Goal: Task Accomplishment & Management: Manage account settings

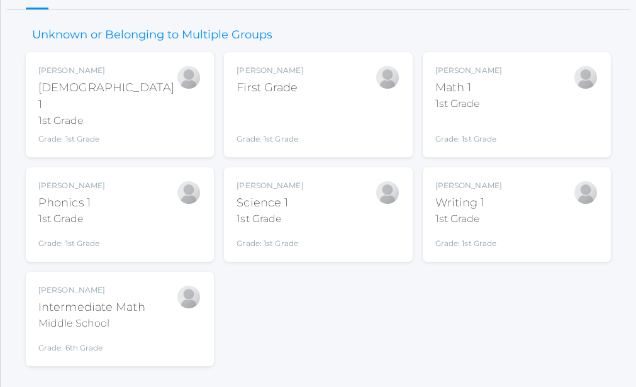
scroll to position [154, 0]
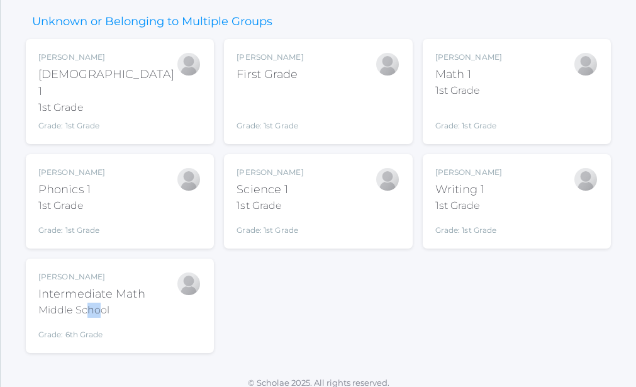
click at [99, 309] on div "Bonnie Posey Intermediate Math Middle School Grade: 6th Grade INTERMATH" at bounding box center [91, 305] width 107 height 69
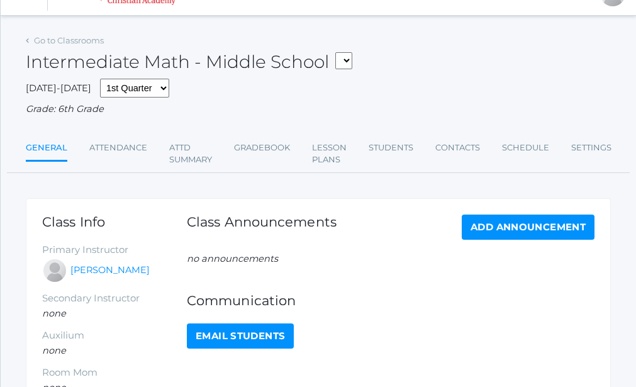
scroll to position [26, 0]
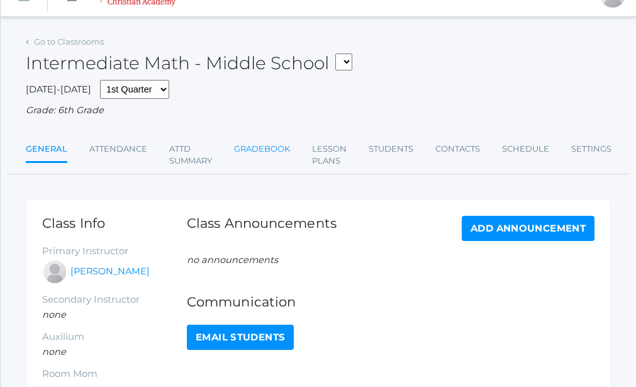
click at [271, 149] on link "Gradebook" at bounding box center [262, 148] width 56 height 25
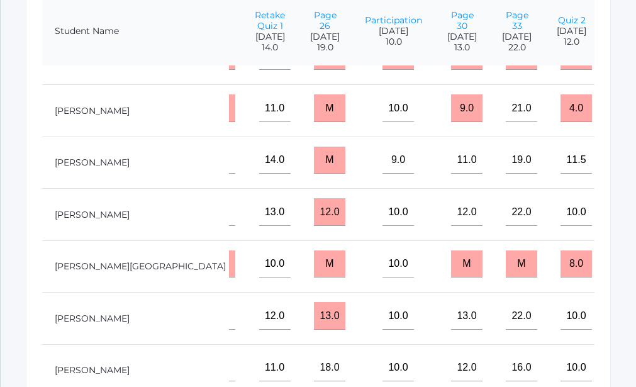
scroll to position [167, 704]
click at [506, 359] on input"] "16.0" at bounding box center [521, 368] width 31 height 28
click at [506, 364] on input"] "16.0" at bounding box center [521, 368] width 31 height 28
drag, startPoint x: 393, startPoint y: 32, endPoint x: 404, endPoint y: 32, distance: 10.7
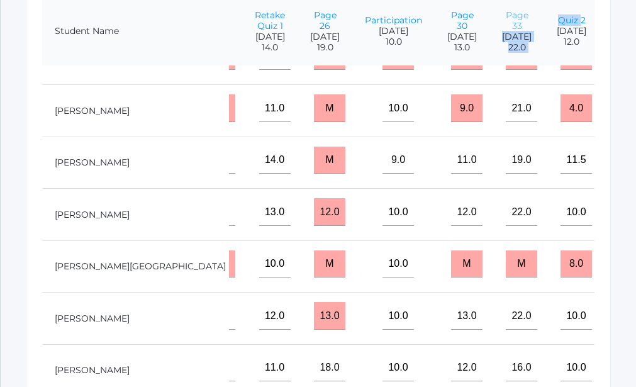
drag, startPoint x: 404, startPoint y: 32, endPoint x: 387, endPoint y: 19, distance: 21.0
click at [506, 19] on link "Page 33" at bounding box center [517, 20] width 23 height 22
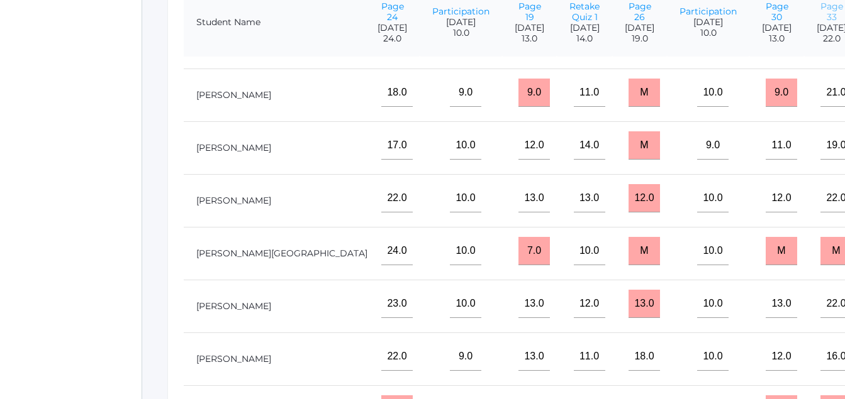
scroll to position [177, 531]
click at [635, 350] on input"] "16.0" at bounding box center [835, 357] width 31 height 28
type input"] "1"
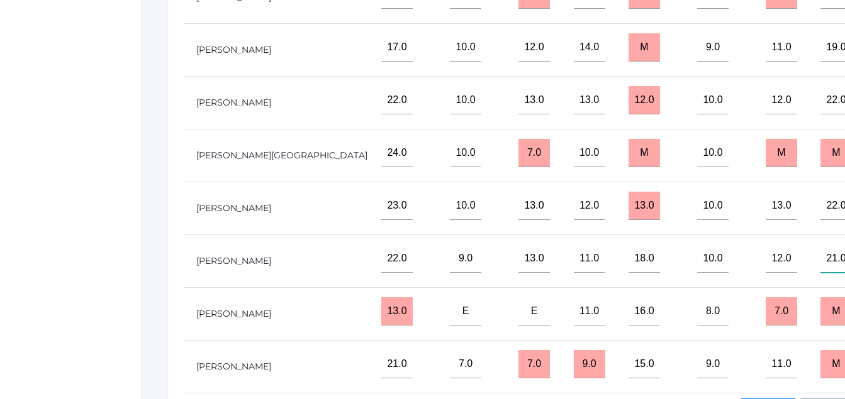
scroll to position [523, 0]
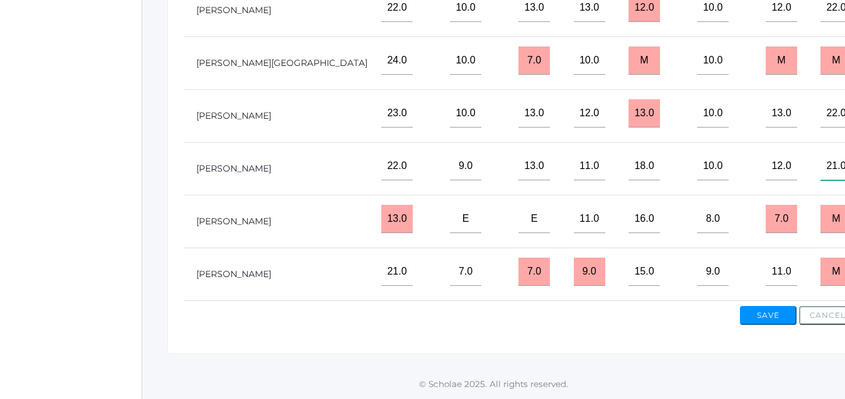
type input"] "21.0"
click at [635, 316] on button "Save" at bounding box center [768, 315] width 57 height 19
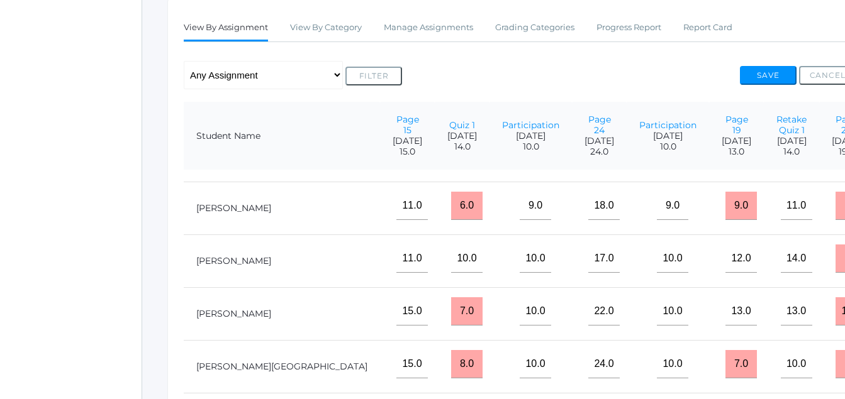
scroll to position [147, 326]
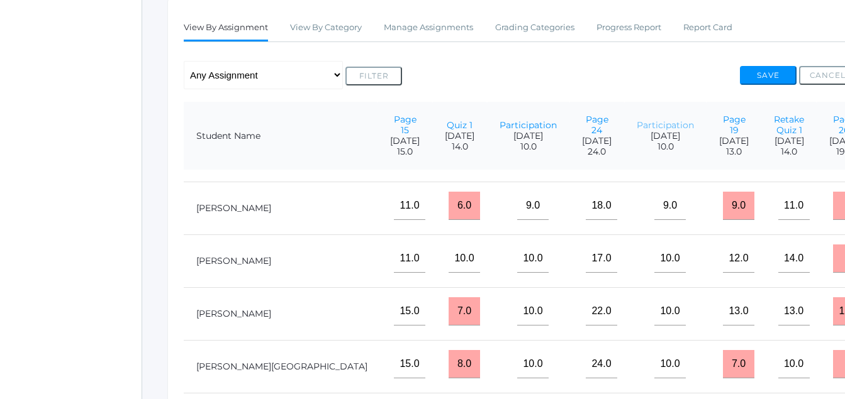
click at [637, 131] on link "Participation" at bounding box center [665, 125] width 57 height 11
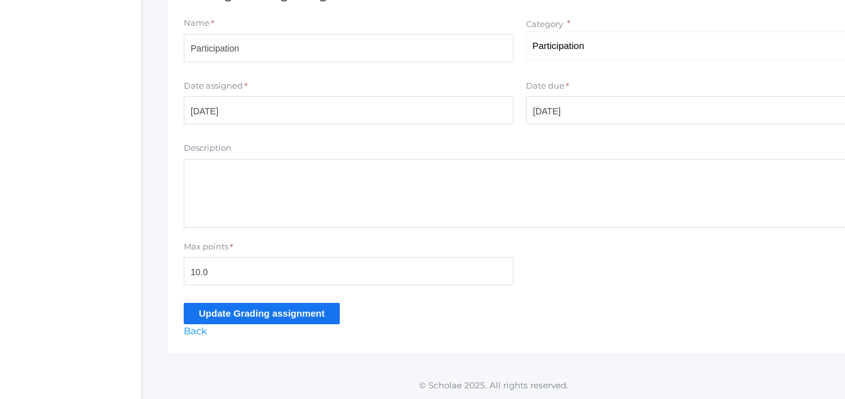
scroll to position [293, 0]
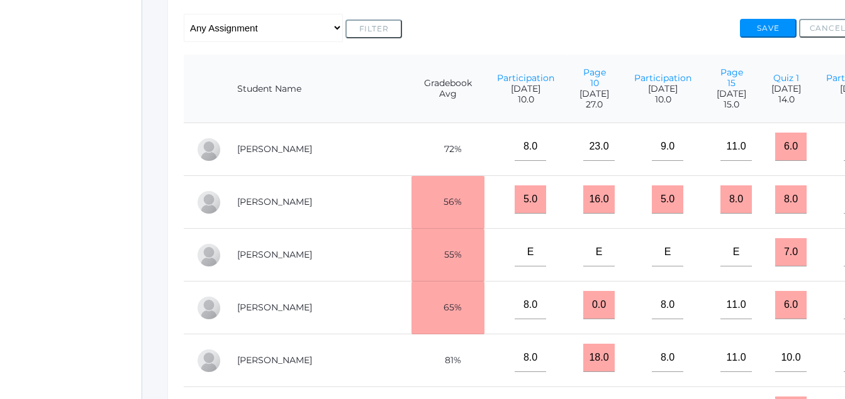
scroll to position [246, 0]
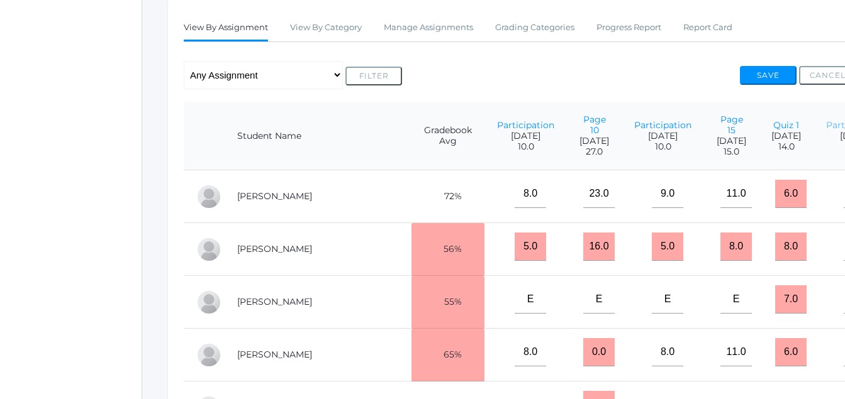
click at [826, 131] on link "Participation" at bounding box center [854, 125] width 57 height 11
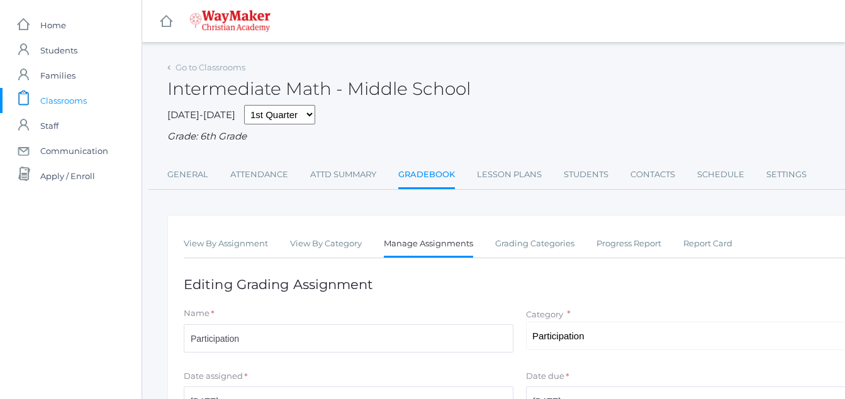
click at [744, 138] on div "Grade: 6th Grade" at bounding box center [519, 137] width 704 height 14
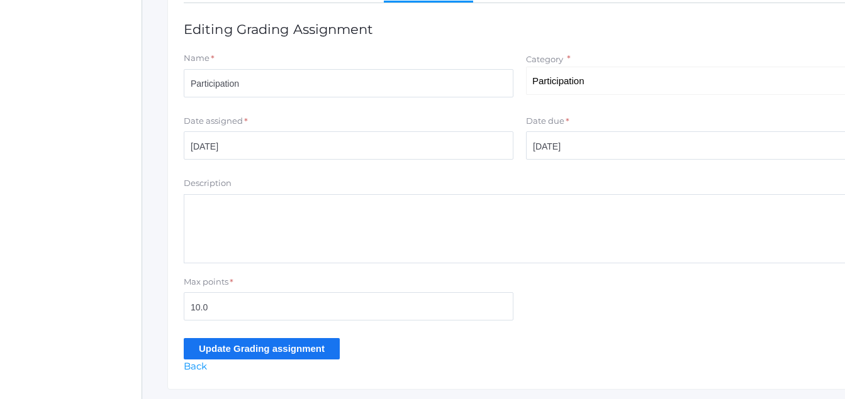
scroll to position [293, 0]
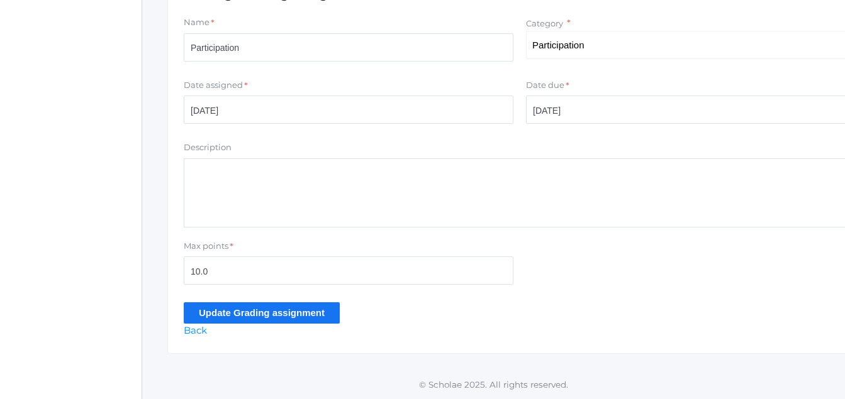
click at [264, 316] on input "Update Grading assignment" at bounding box center [262, 313] width 156 height 21
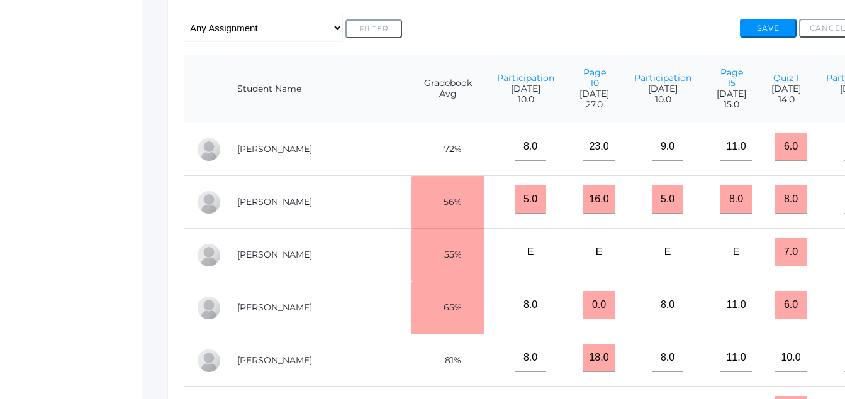
scroll to position [246, 0]
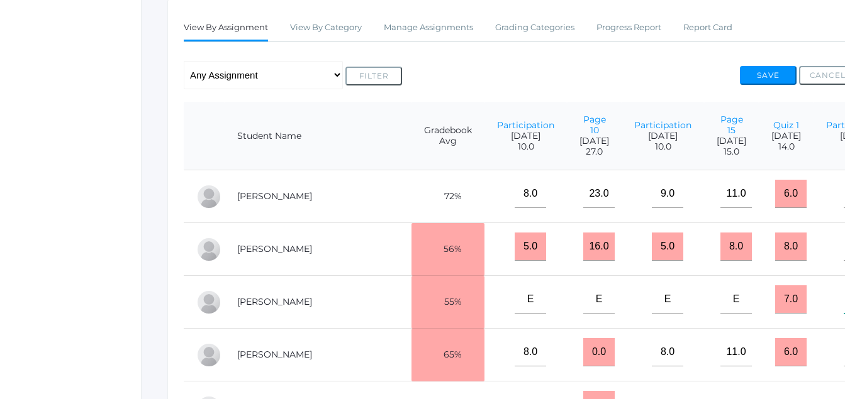
click at [813, 325] on td "9.0" at bounding box center [854, 302] width 82 height 53
type input"] "9"
click at [844, 314] on input"] "10.0" at bounding box center [859, 300] width 31 height 28
type input"] "8.0"
click at [844, 367] on input"] "109.0" at bounding box center [859, 352] width 31 height 28
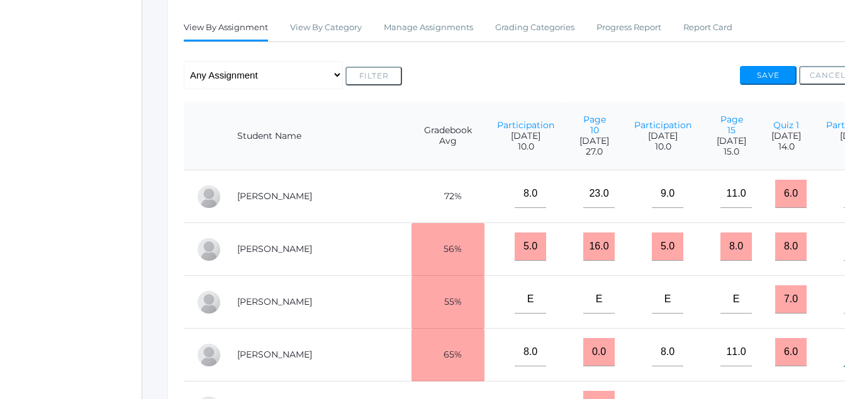
click at [844, 367] on input"] "109.0" at bounding box center [859, 352] width 31 height 28
type input"] "10.0"
click at [652, 367] on input"] "8.0" at bounding box center [667, 352] width 31 height 28
type input"] "10.0"
click at [515, 367] on input"] "8.0" at bounding box center [530, 352] width 31 height 28
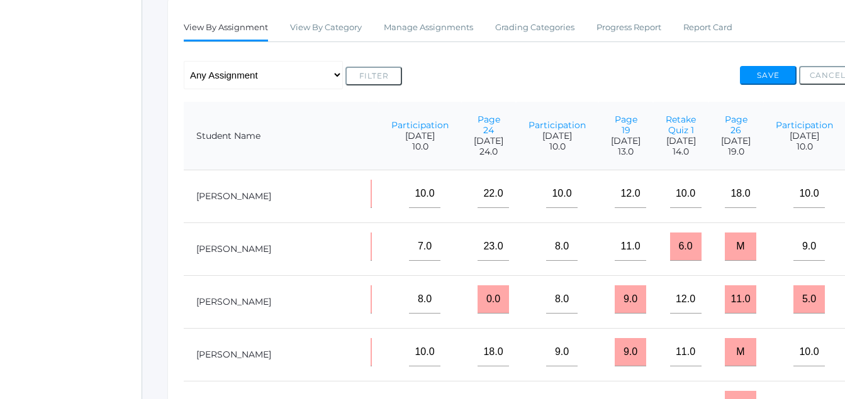
scroll to position [0, 432]
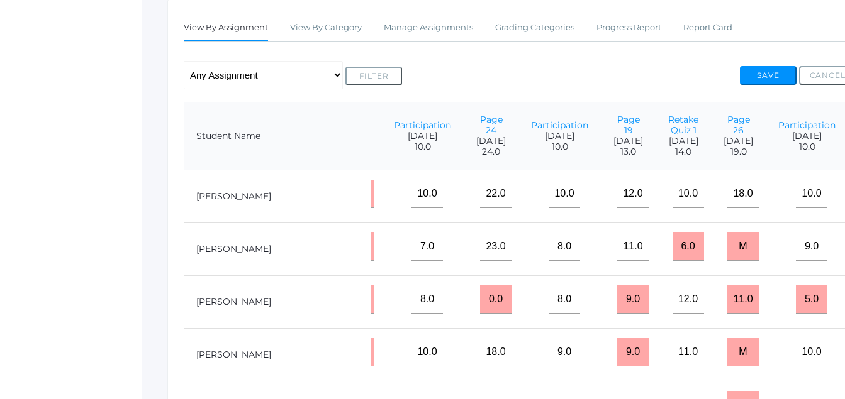
type input"] "10.0"
click at [548, 367] on input"] "9.0" at bounding box center [563, 352] width 31 height 28
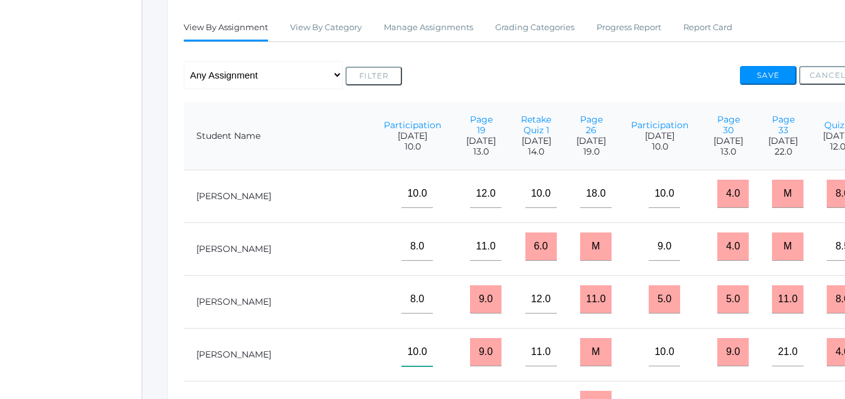
scroll to position [0, 584]
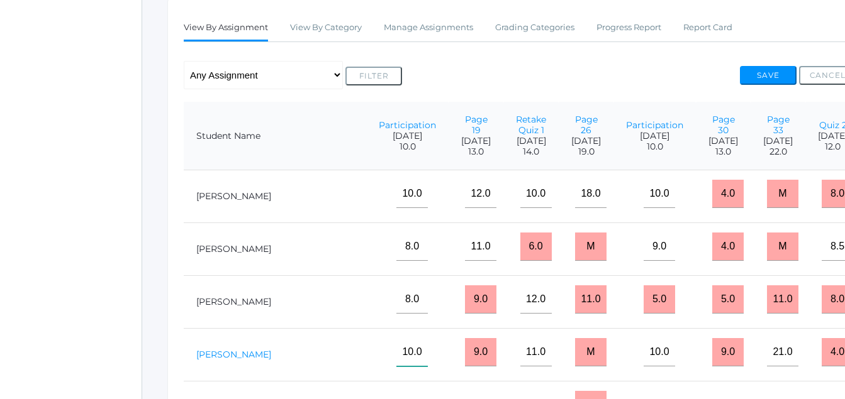
type input"] "10.0"
click at [212, 360] on link "[PERSON_NAME]" at bounding box center [233, 354] width 75 height 11
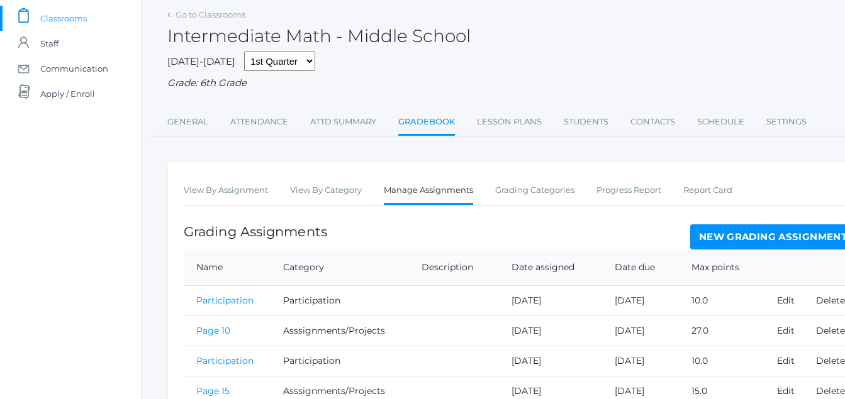
scroll to position [79, 0]
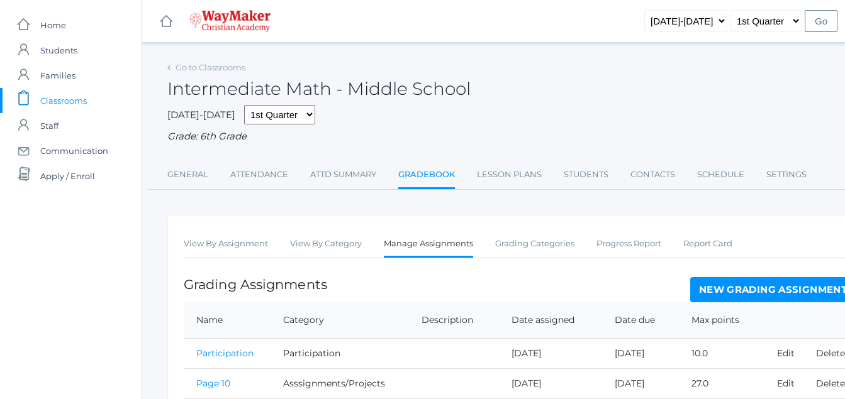
scroll to position [79, 0]
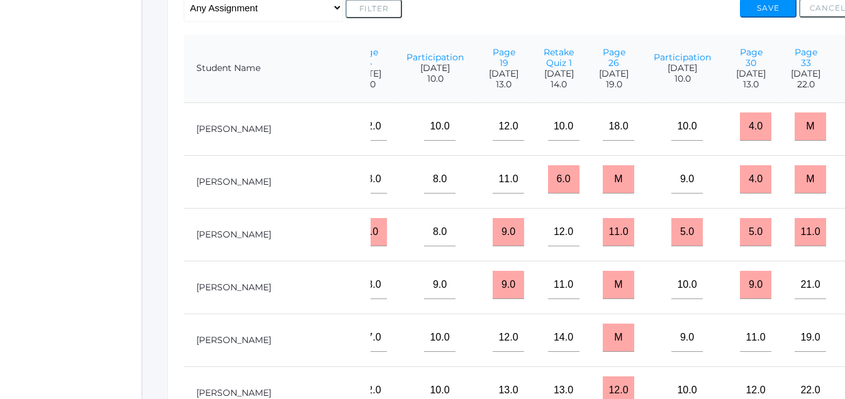
scroll to position [0, 584]
